Goal: Find specific page/section: Find specific page/section

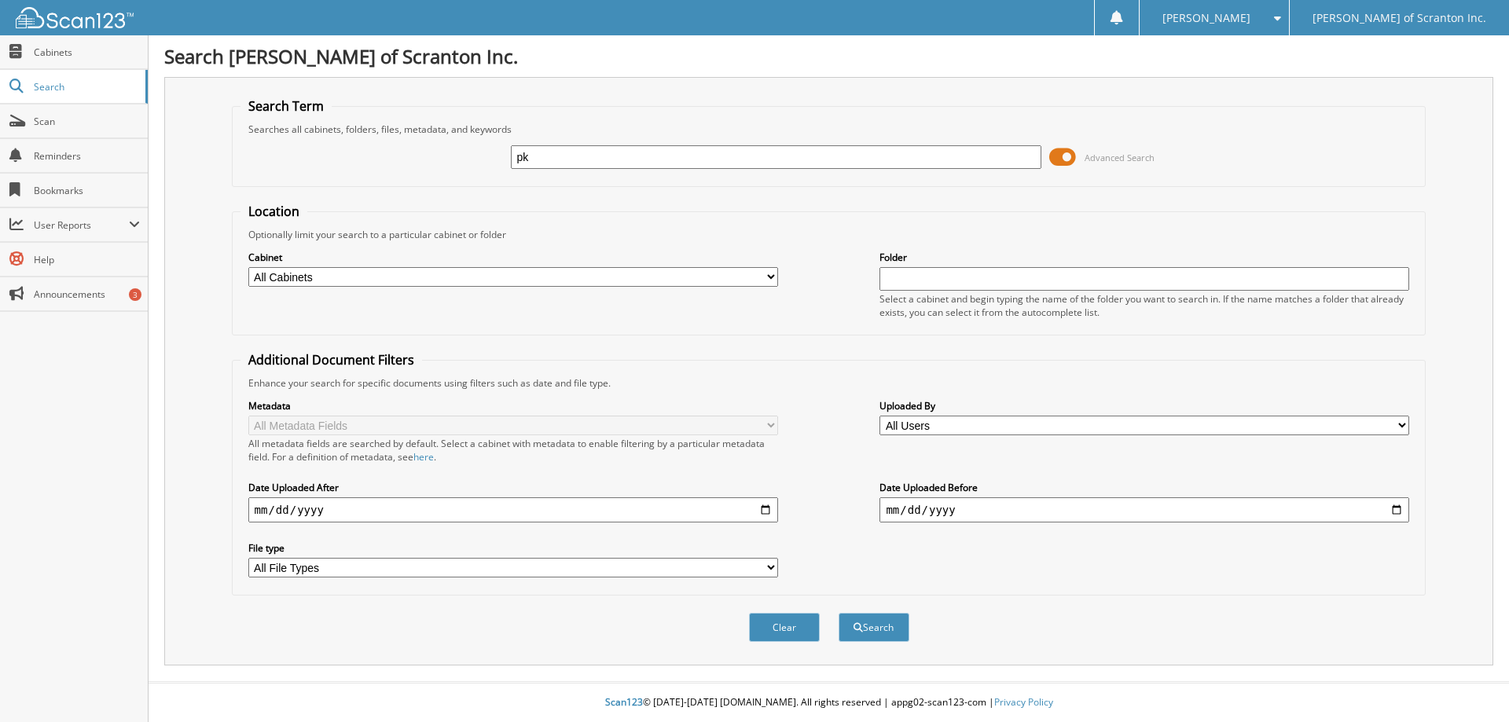
type input "p"
type input "057091"
click at [862, 631] on button "Search" at bounding box center [874, 627] width 71 height 29
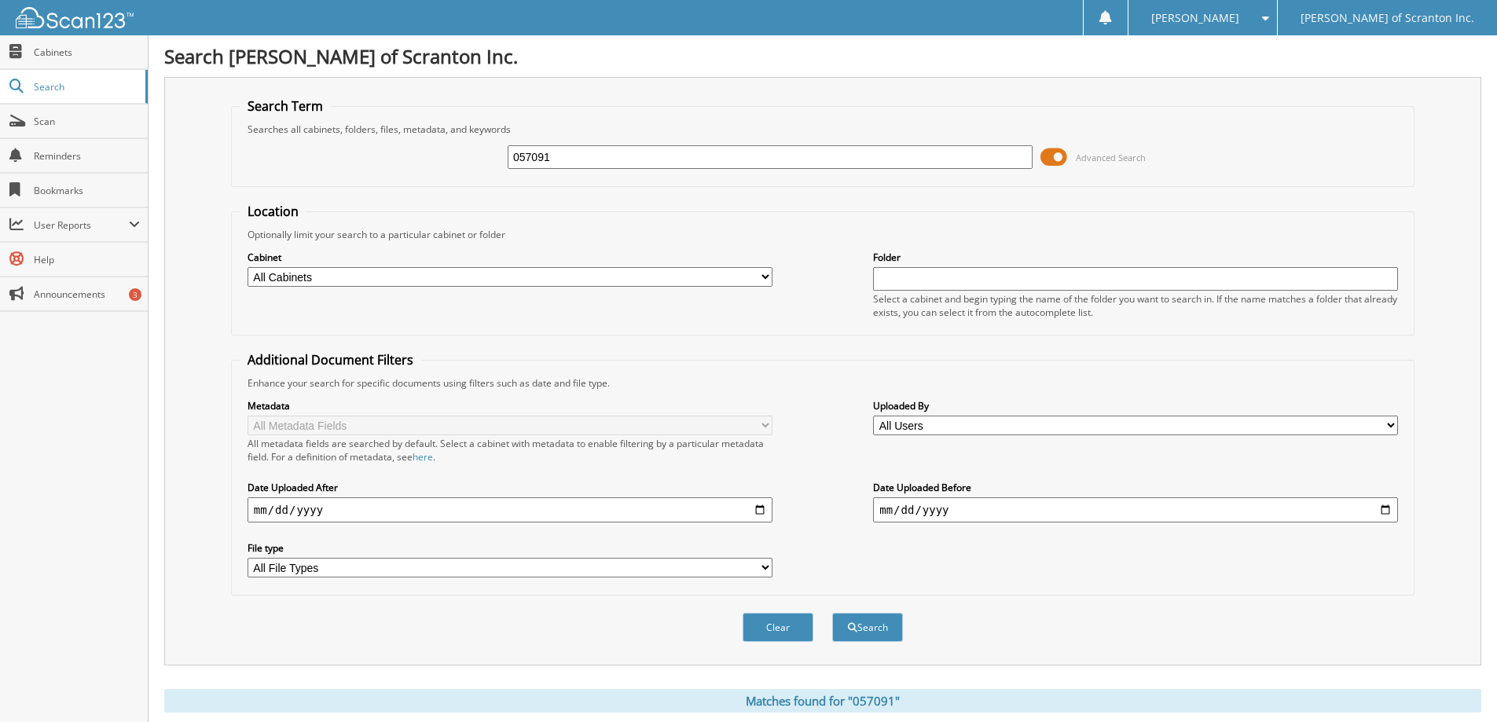
click at [656, 283] on select "All Cabinets FTC PRIVACY M-A/P (Buick Cadillac GMC) M-CHECKS (Buick Cadillac GM…" at bounding box center [510, 277] width 525 height 20
select select "13104"
click at [248, 267] on select "All Cabinets FTC PRIVACY M-A/P (Buick Cadillac GMC) M-CHECKS (Buick Cadillac GM…" at bounding box center [510, 277] width 525 height 20
click at [916, 288] on input "text" at bounding box center [1135, 279] width 525 height 24
type input "matthews import"
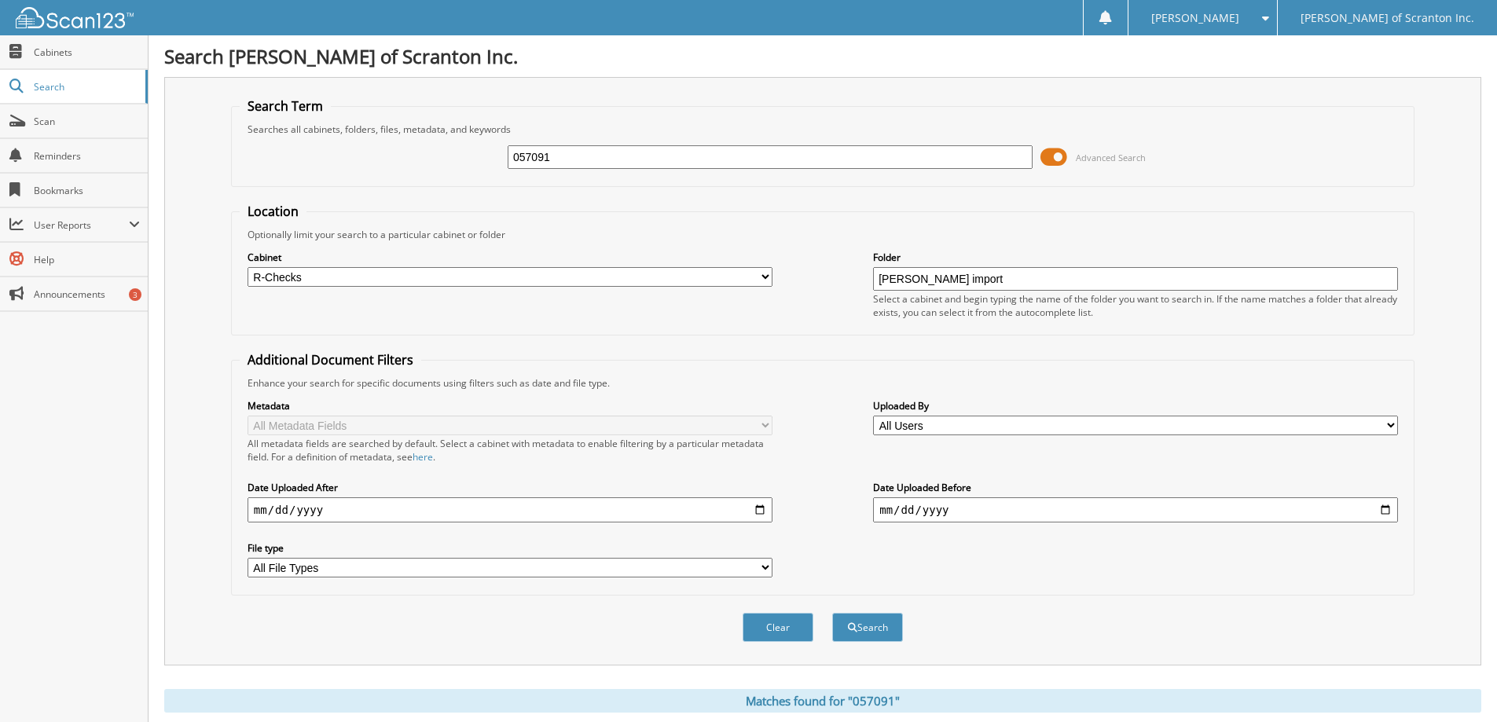
click at [832, 613] on button "Search" at bounding box center [867, 627] width 71 height 29
drag, startPoint x: 959, startPoint y: 273, endPoint x: 785, endPoint y: 259, distance: 174.3
click at [785, 259] on div "Cabinet All Cabinets FTC PRIVACY M-A/P (Buick Cadillac GMC) M-CHECKS (Buick Cad…" at bounding box center [823, 284] width 1166 height 86
click at [875, 631] on button "Search" at bounding box center [867, 627] width 71 height 29
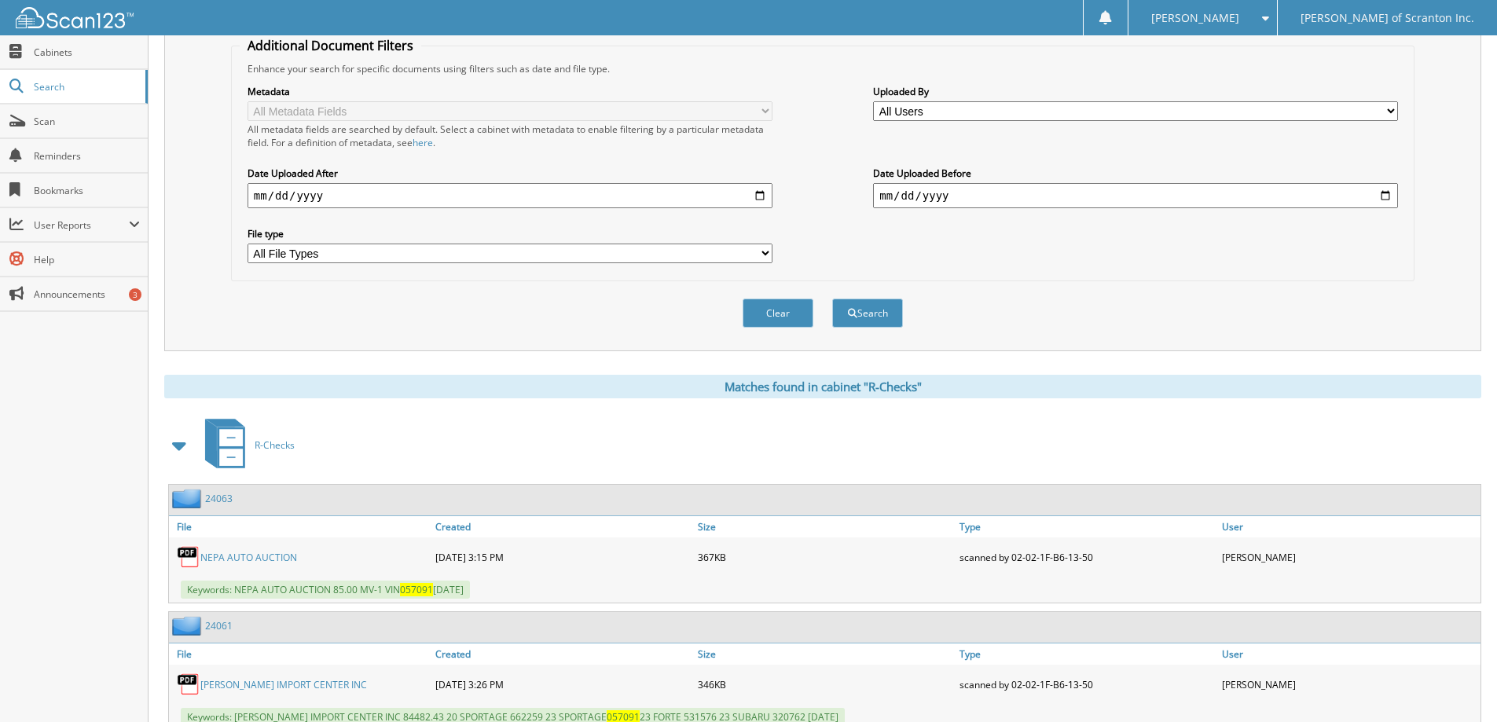
scroll to position [498, 0]
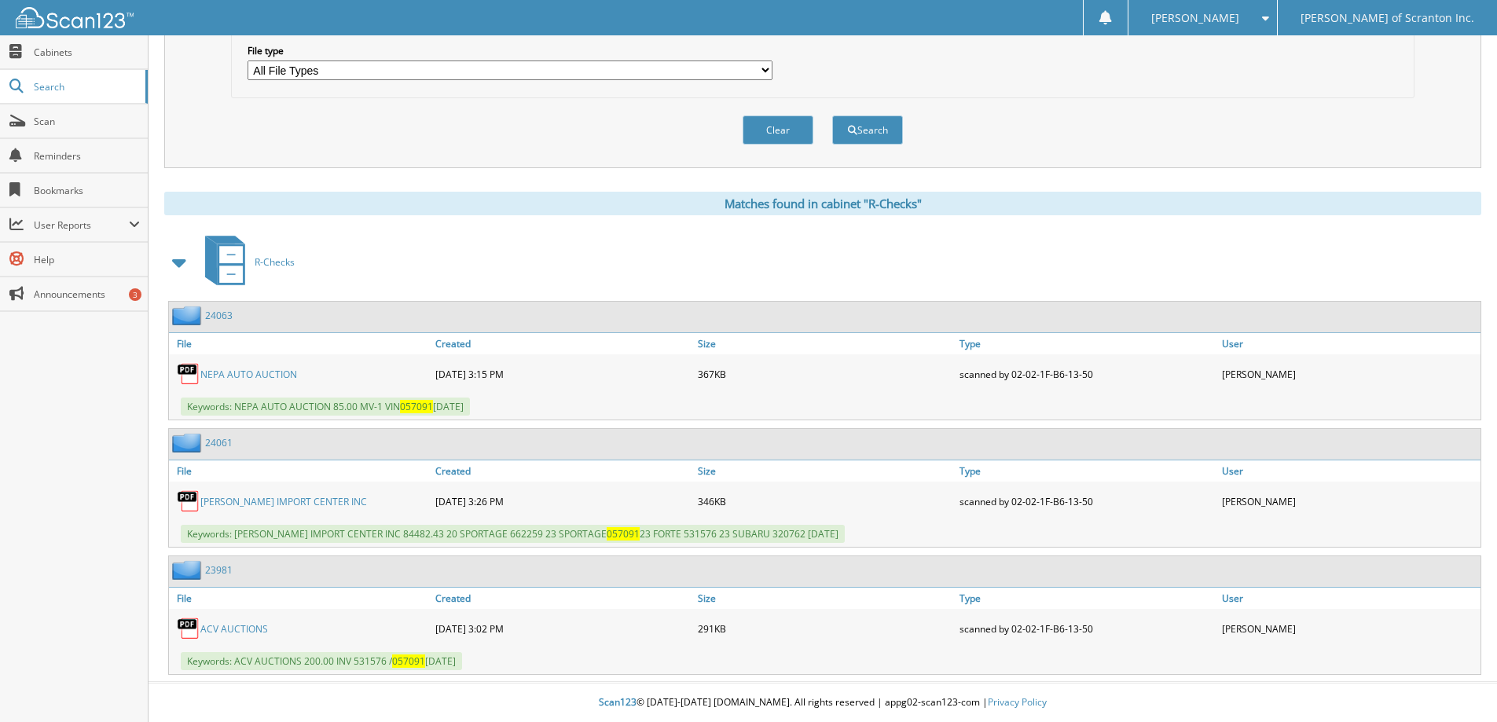
click at [262, 502] on link "MATTHEWS IMPORT CENTER INC" at bounding box center [283, 501] width 167 height 13
